Goal: Find contact information: Find contact information

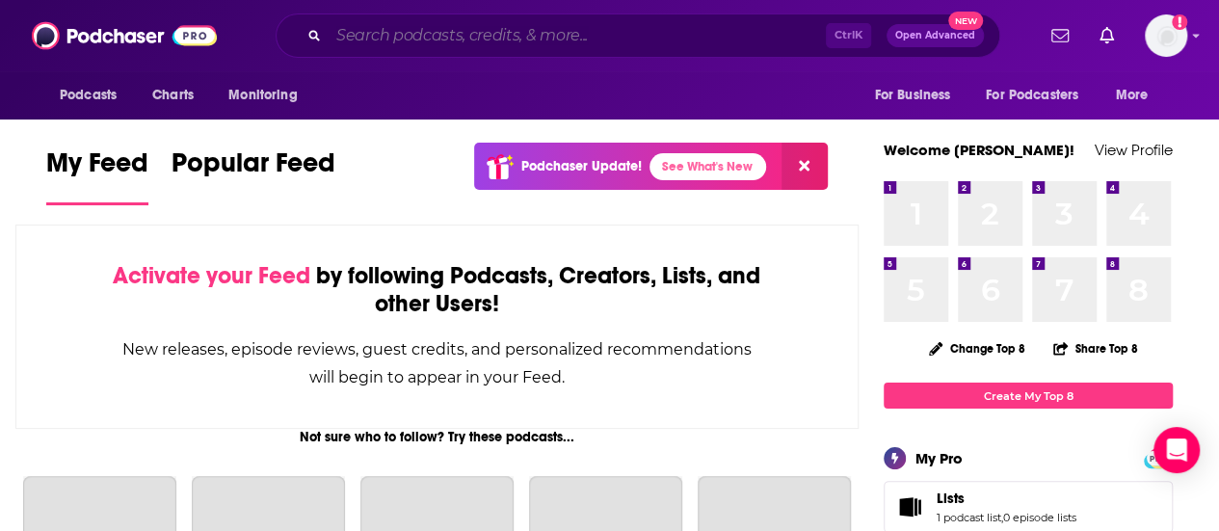
click at [399, 40] on input "Search podcasts, credits, & more..." at bounding box center [577, 35] width 497 height 31
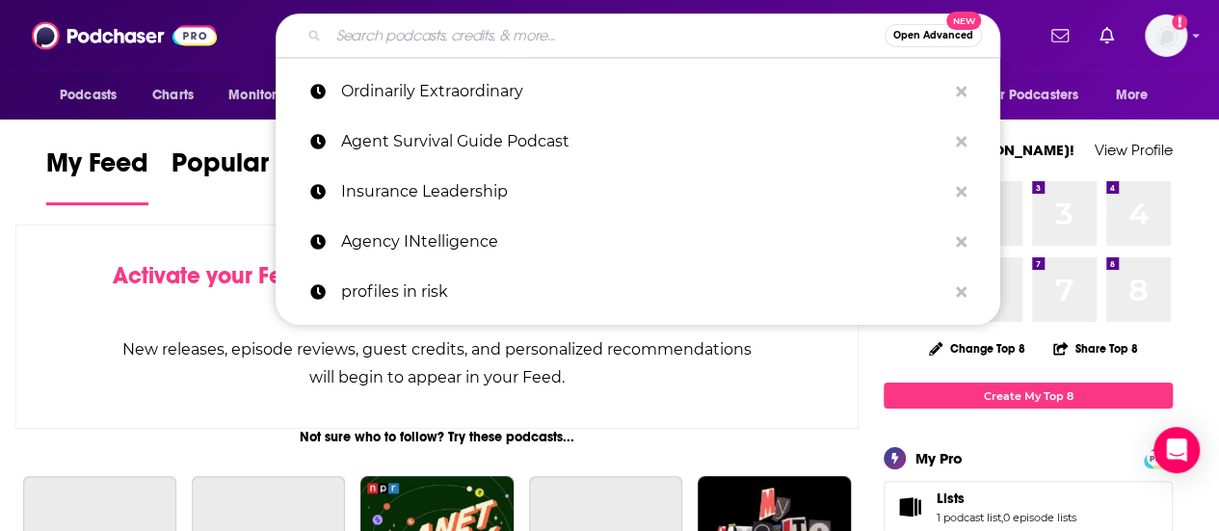
click at [399, 40] on input "Search podcasts, credits, & more..." at bounding box center [607, 35] width 556 height 31
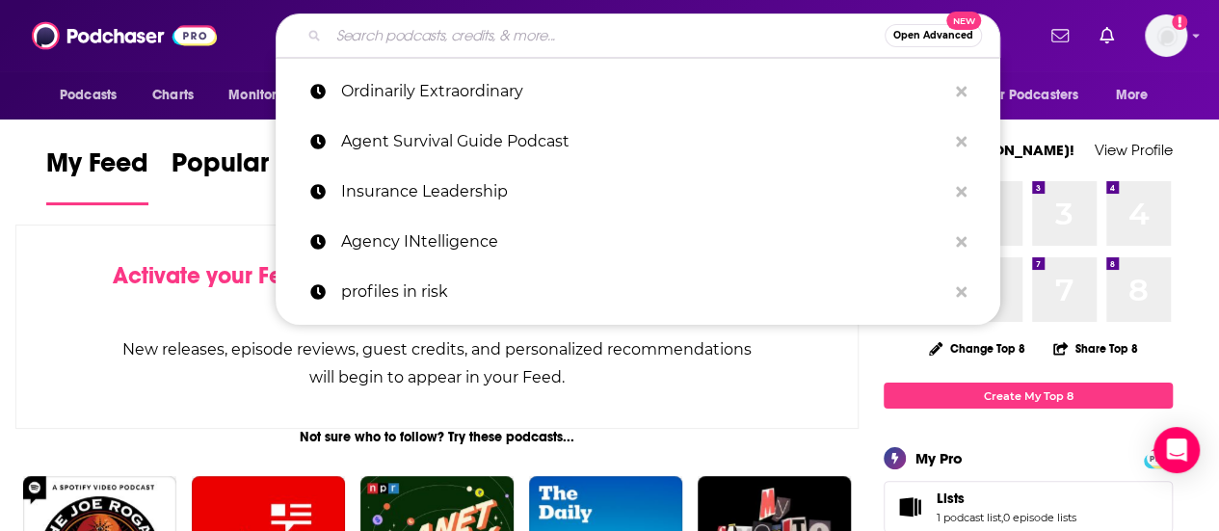
paste input "The Reinsurance Podcast"
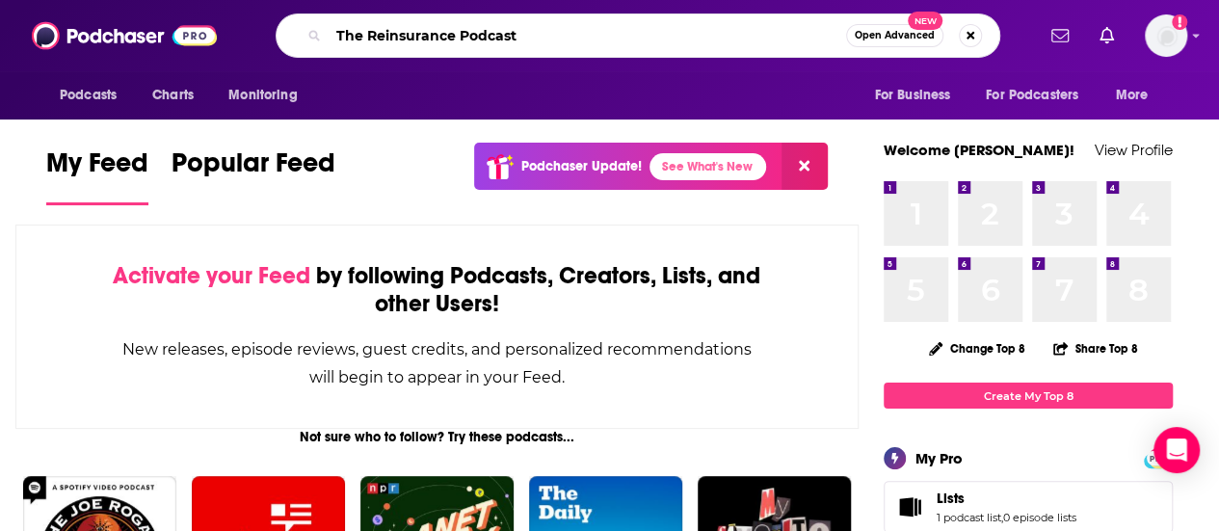
type input "The Reinsurance Podcast"
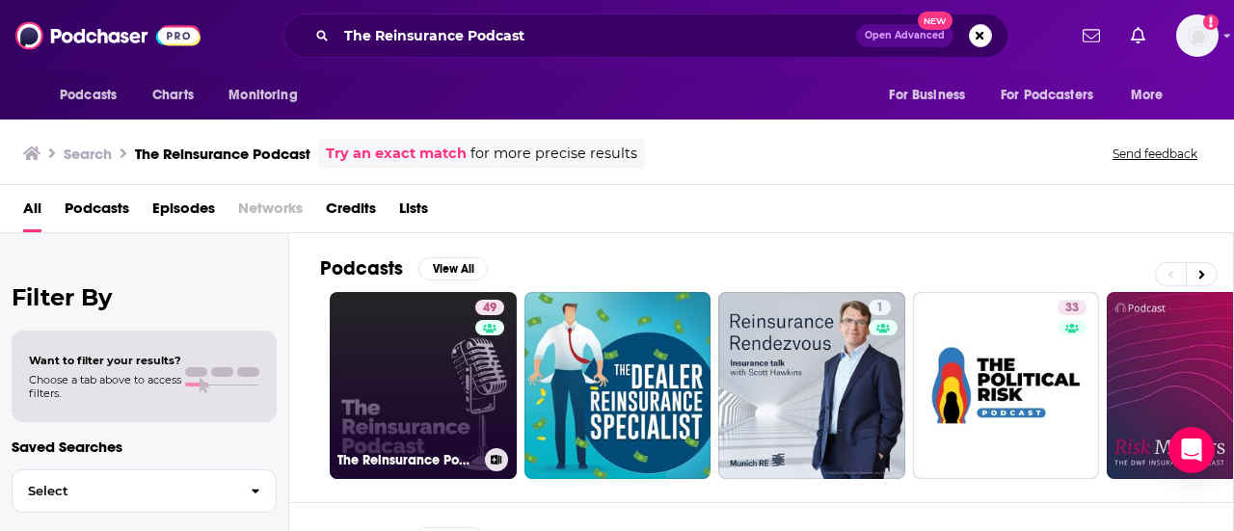
click at [399, 377] on link "49 The Reinsurance Podcast" at bounding box center [423, 385] width 187 height 187
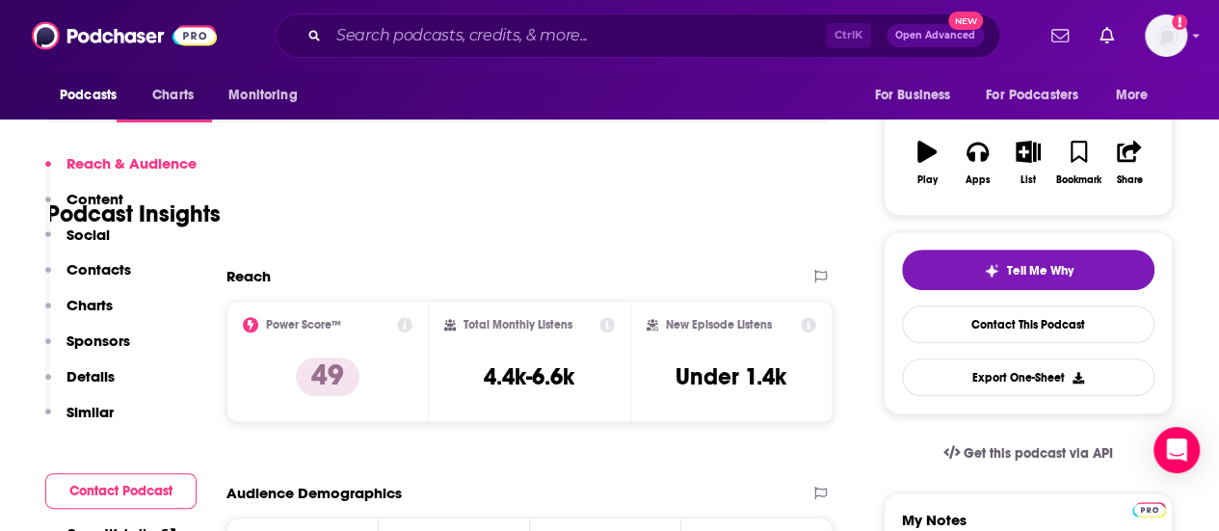
scroll to position [386, 0]
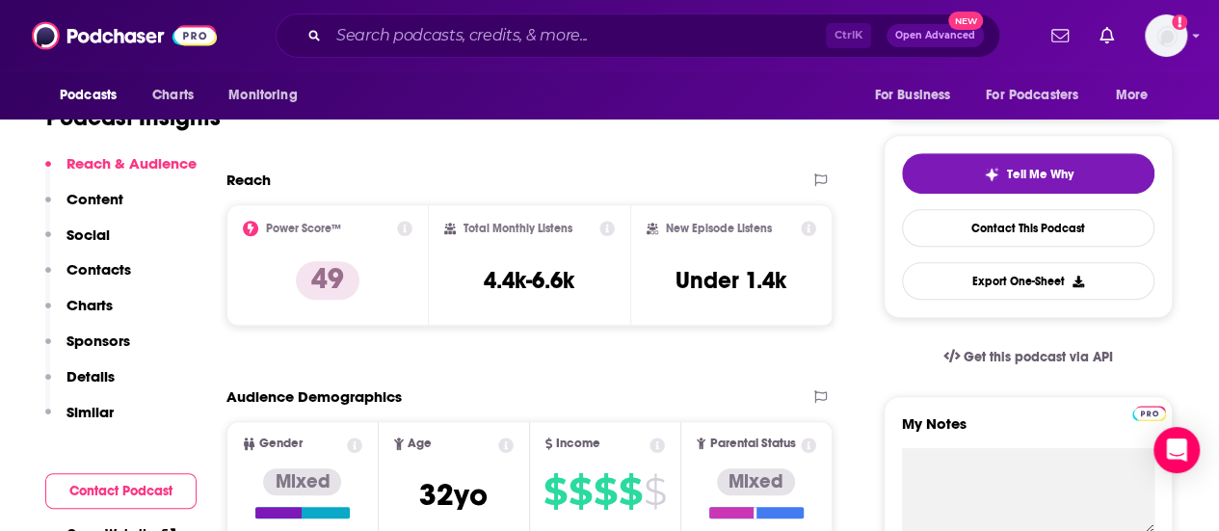
click at [91, 263] on p "Contacts" at bounding box center [98, 269] width 65 height 18
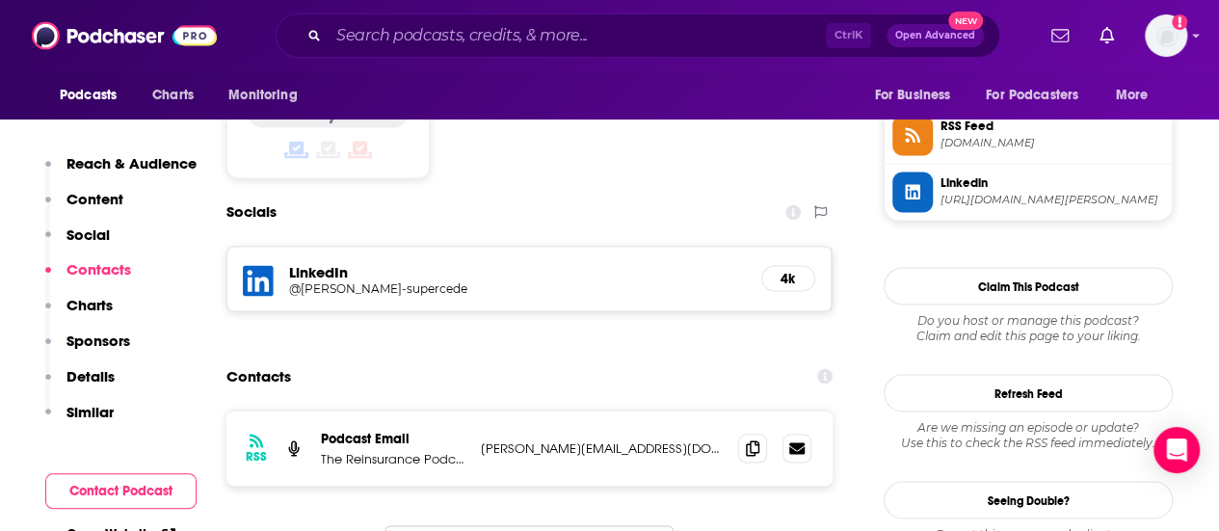
scroll to position [1587, 0]
click at [759, 439] on icon at bounding box center [752, 446] width 13 height 15
click at [456, 38] on input "Search podcasts, credits, & more..." at bounding box center [577, 35] width 497 height 31
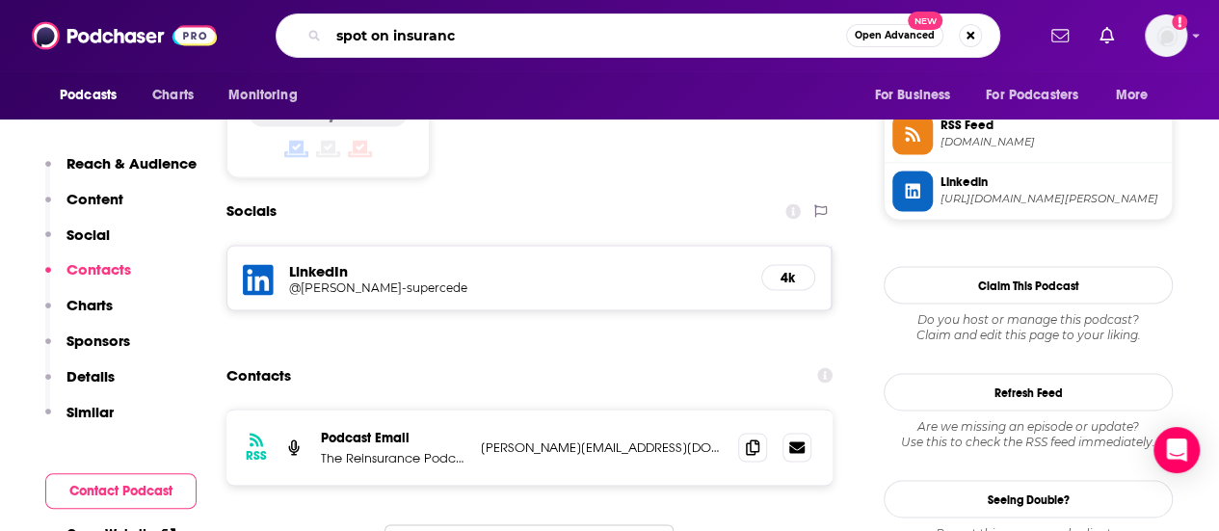
type input "spot on insurance"
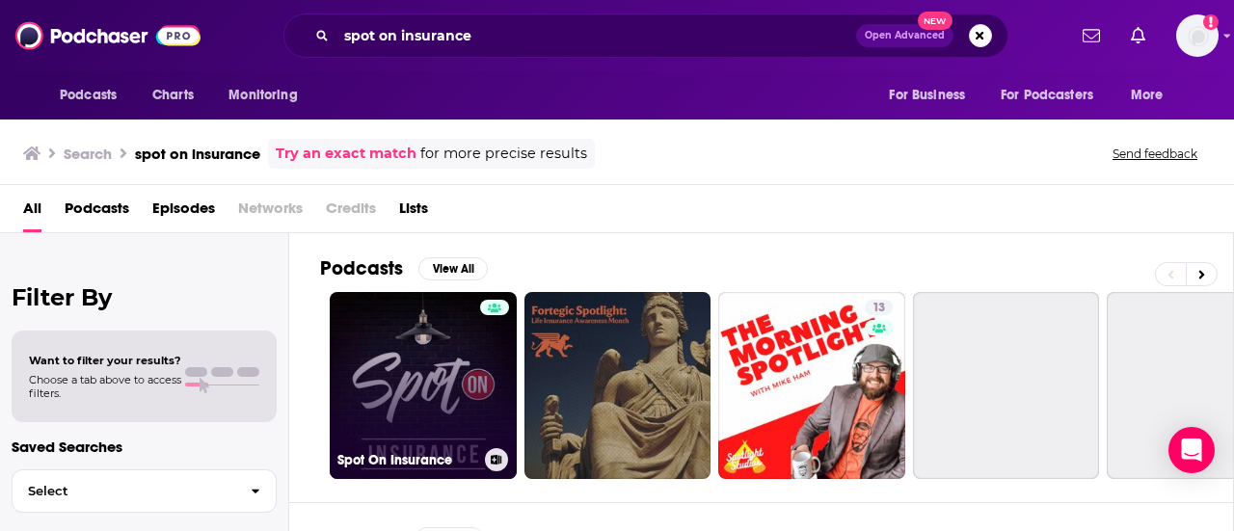
click at [430, 354] on link "Spot On Insurance" at bounding box center [423, 385] width 187 height 187
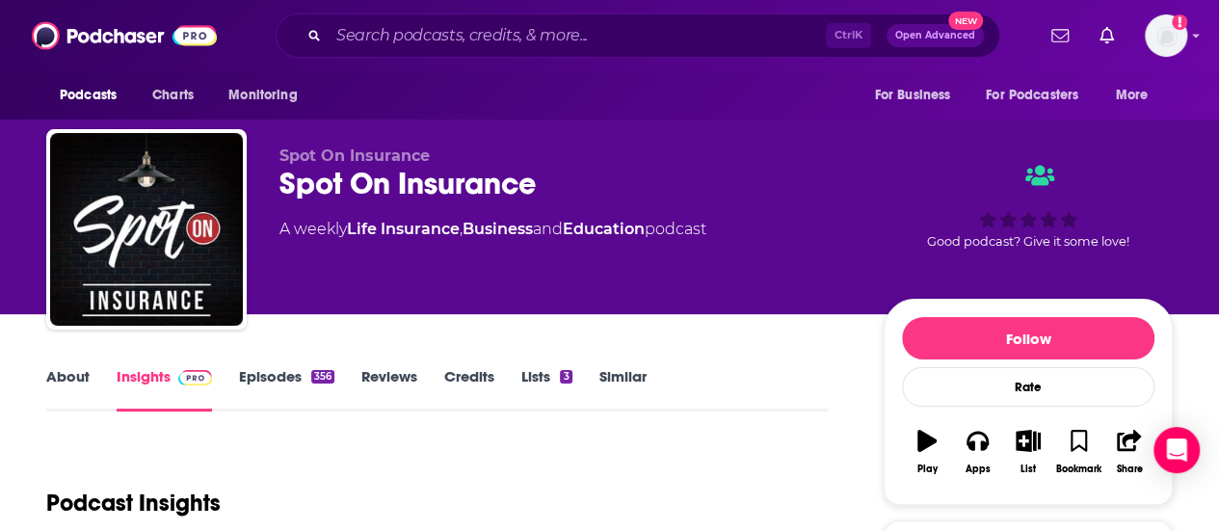
scroll to position [289, 0]
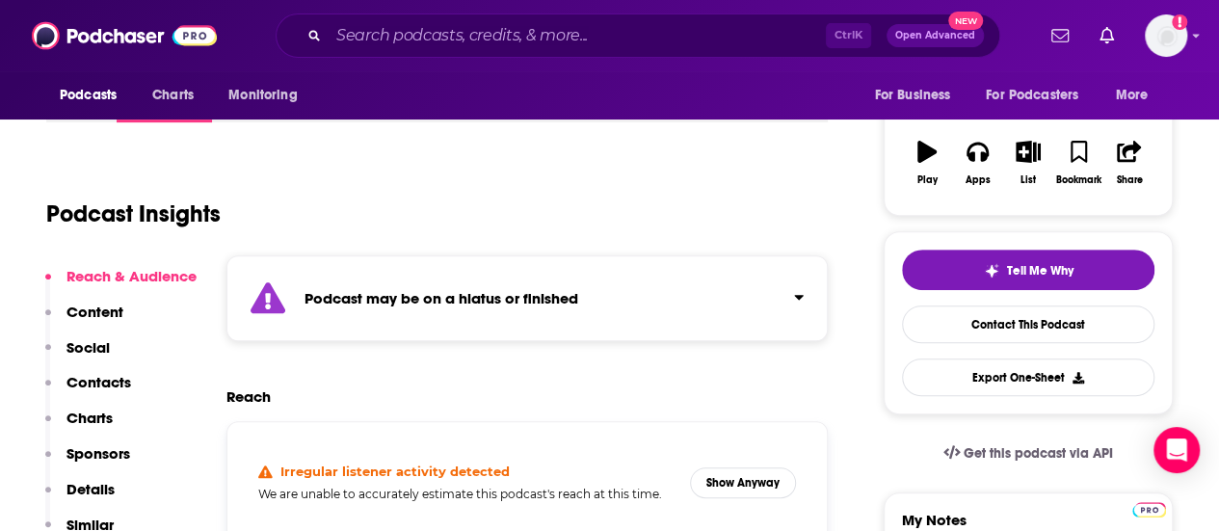
click at [116, 383] on p "Contacts" at bounding box center [98, 382] width 65 height 18
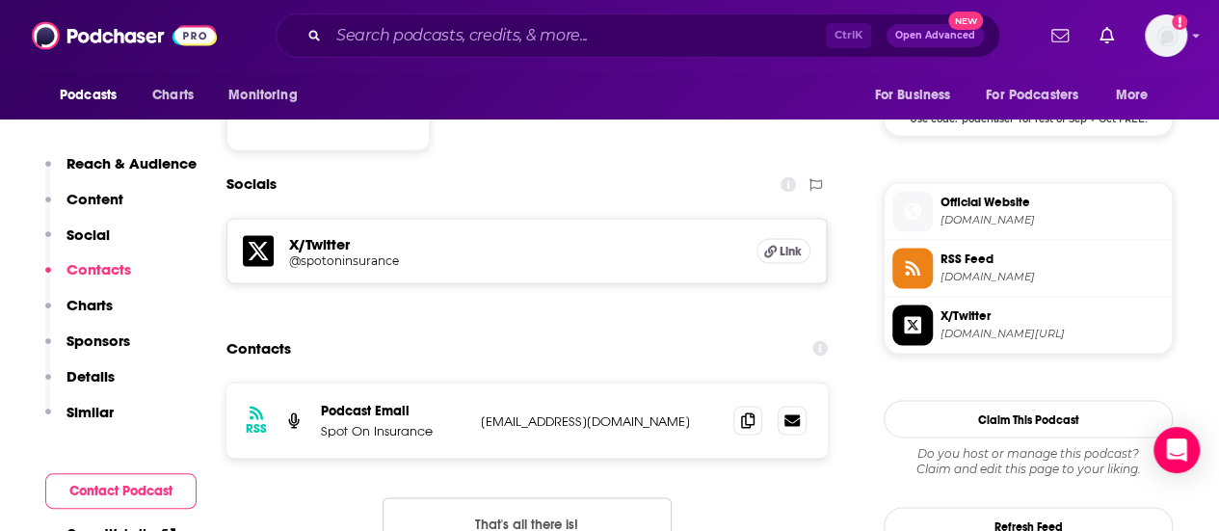
scroll to position [1637, 0]
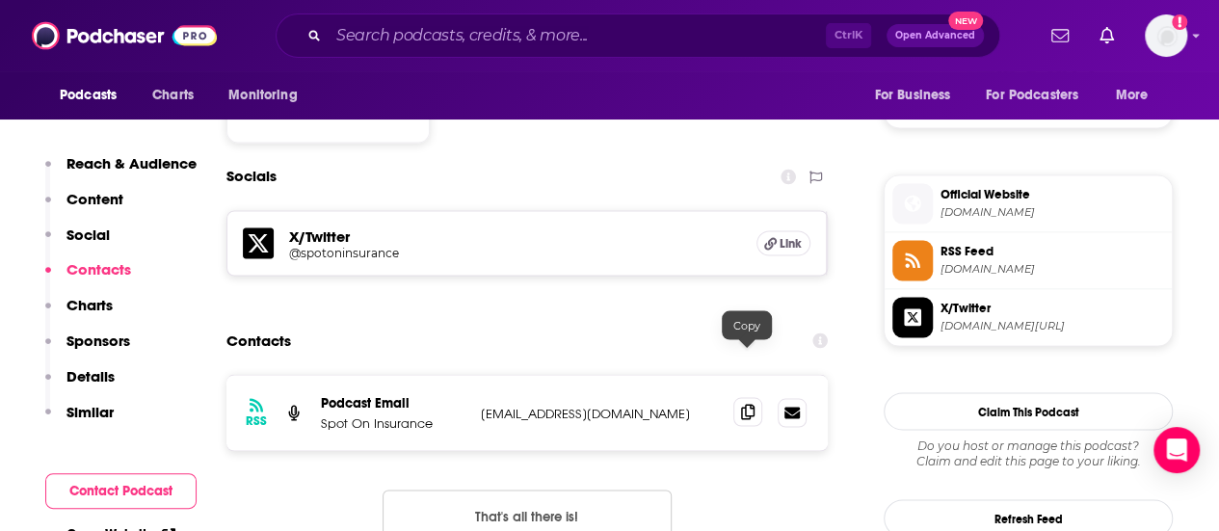
click at [750, 404] on icon at bounding box center [747, 411] width 13 height 15
click at [528, 36] on input "Search podcasts, credits, & more..." at bounding box center [577, 35] width 497 height 31
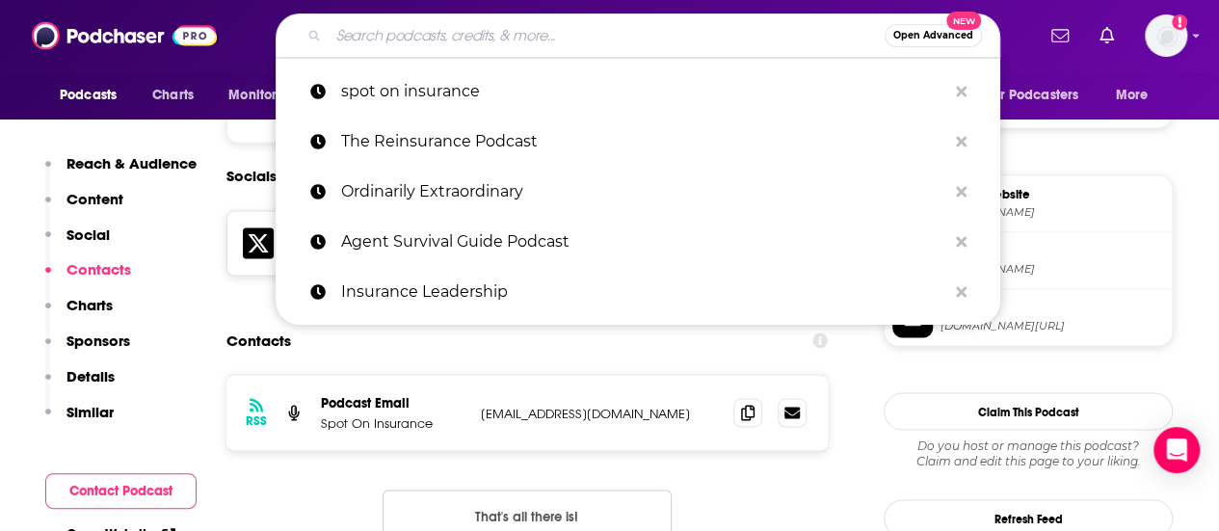
paste input "The Insurance Town Podcast"
type input "The Insurance Town Podcast"
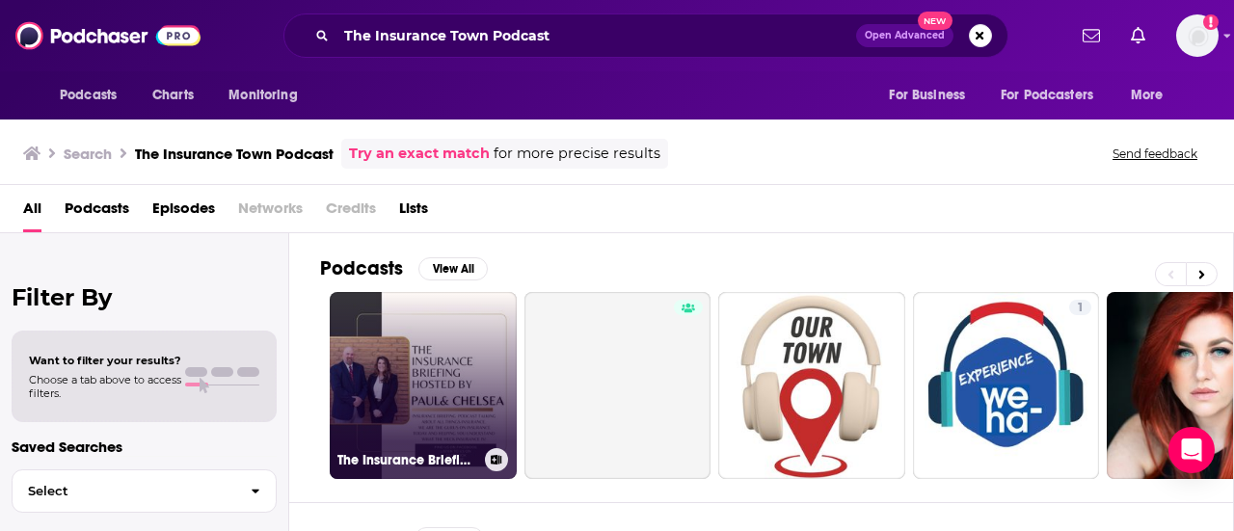
click at [437, 340] on link "The Insurance Briefing Hosted By [PERSON_NAME] & [PERSON_NAME]" at bounding box center [423, 385] width 187 height 187
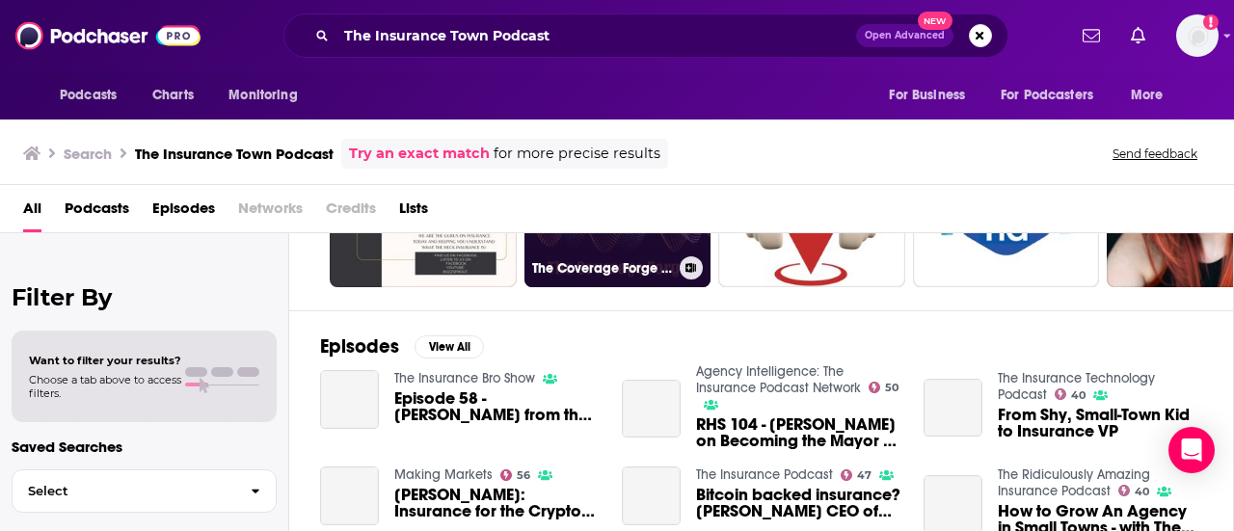
scroll to position [193, 0]
